Goal: Find specific page/section: Find specific page/section

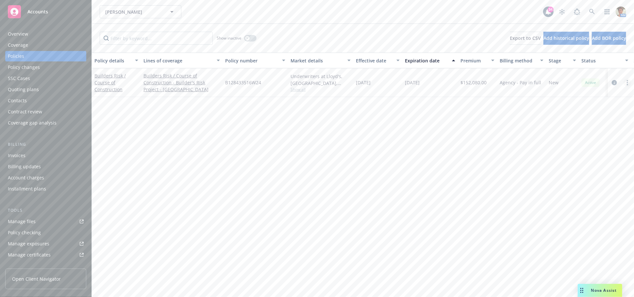
click at [625, 85] on link "more" at bounding box center [628, 83] width 8 height 8
click at [594, 177] on link "Copy logging email" at bounding box center [593, 174] width 77 height 13
click at [593, 10] on icon at bounding box center [593, 12] width 6 height 6
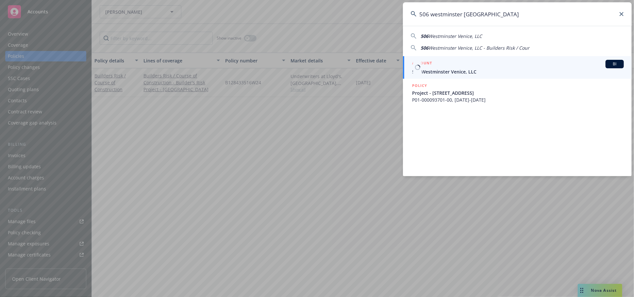
type input "506 westminster [GEOGRAPHIC_DATA]"
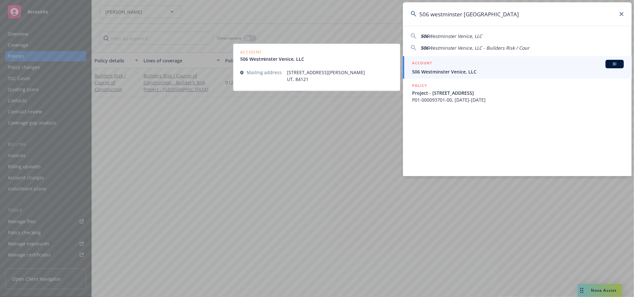
click at [443, 67] on div "ACCOUNT BI" at bounding box center [518, 64] width 212 height 9
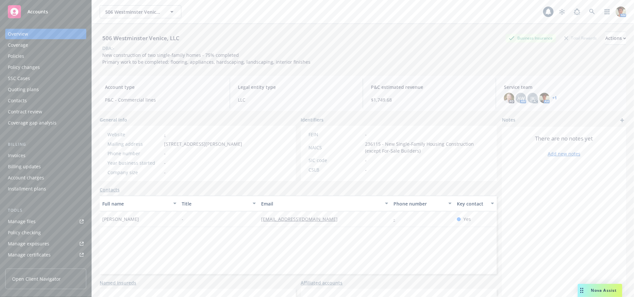
click at [25, 59] on div "Policies" at bounding box center [46, 56] width 76 height 10
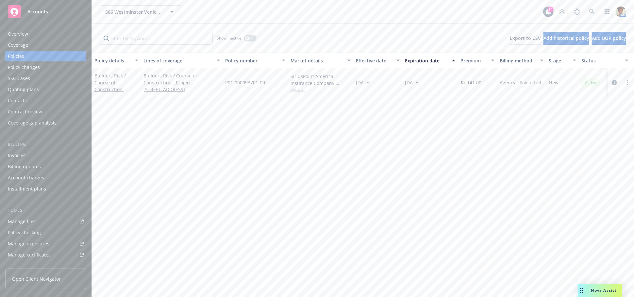
scroll to position [145, 0]
click at [30, 222] on div "Service team" at bounding box center [22, 220] width 28 height 10
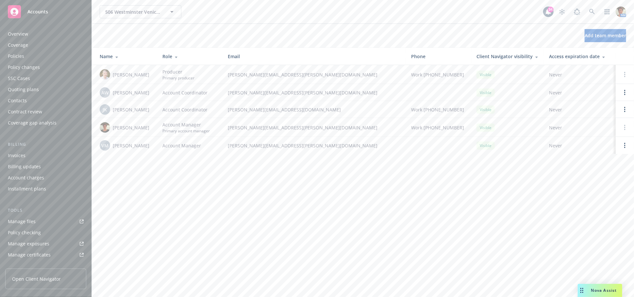
click at [28, 60] on div "Policies" at bounding box center [46, 56] width 76 height 10
